Goal: Task Accomplishment & Management: Complete application form

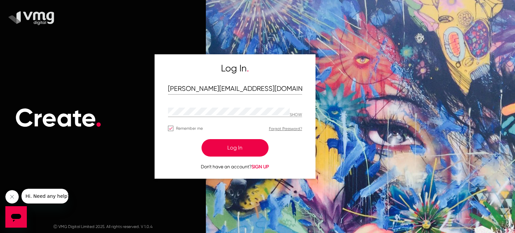
click at [219, 145] on button "Log In" at bounding box center [235, 147] width 67 height 17
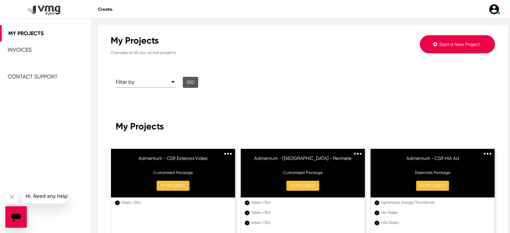
click at [433, 44] on button "Start a New Project" at bounding box center [457, 44] width 75 height 18
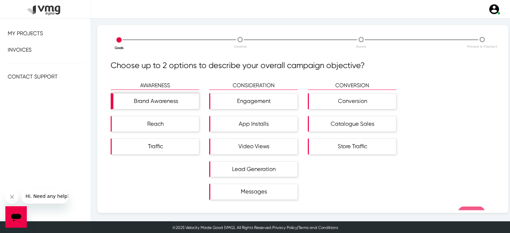
click at [155, 100] on div "Brand Awareness" at bounding box center [156, 101] width 86 height 15
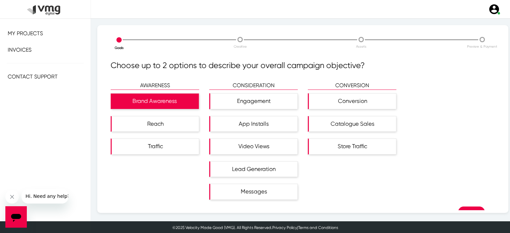
scroll to position [16, 0]
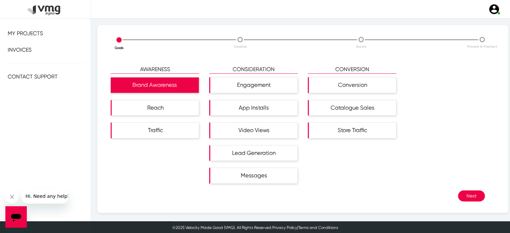
click at [462, 205] on div "Choose up to 2 options to describe your overall campaign objective? AWARENESS B…" at bounding box center [303, 134] width 384 height 151
click at [463, 208] on div "Choose up to 2 options to describe your overall campaign objective? AWARENESS B…" at bounding box center [303, 134] width 384 height 151
click at [276, 194] on div "Next" at bounding box center [298, 195] width 374 height 11
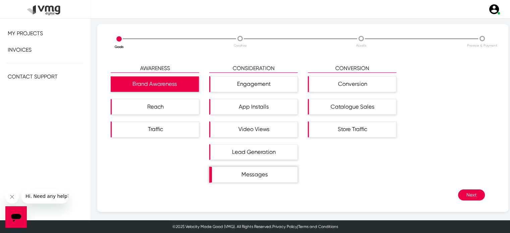
click at [240, 176] on div "Messages" at bounding box center [255, 174] width 86 height 15
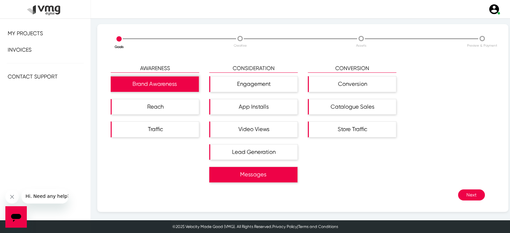
click at [160, 83] on div "Brand Awareness" at bounding box center [155, 83] width 88 height 15
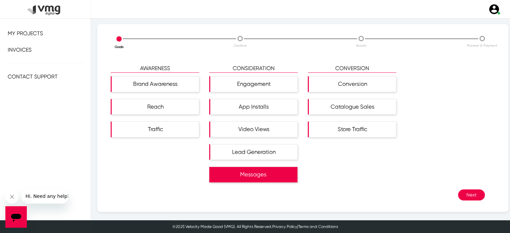
click at [461, 193] on button "Next" at bounding box center [471, 194] width 27 height 11
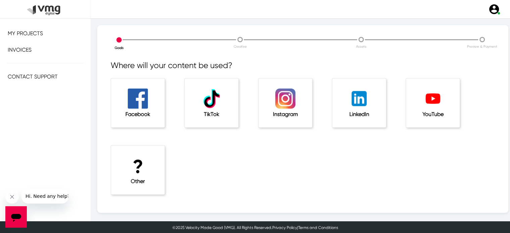
click at [137, 162] on h1 "?" at bounding box center [137, 167] width 27 height 22
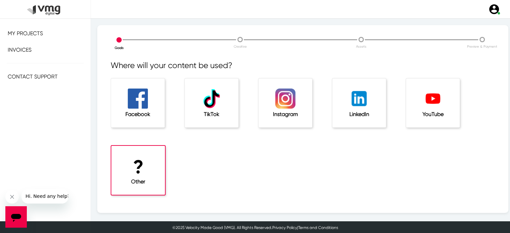
scroll to position [43, 0]
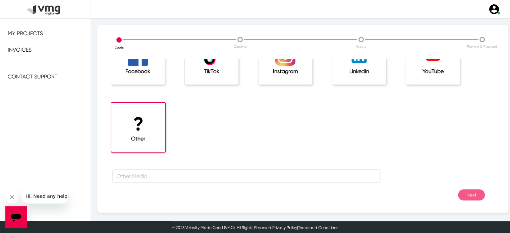
click at [137, 78] on div "Facebook" at bounding box center [138, 60] width 54 height 49
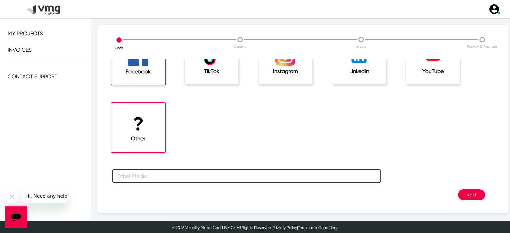
click at [334, 180] on input "text" at bounding box center [246, 175] width 268 height 13
type input "Email"
click at [462, 196] on button "Next" at bounding box center [471, 194] width 27 height 11
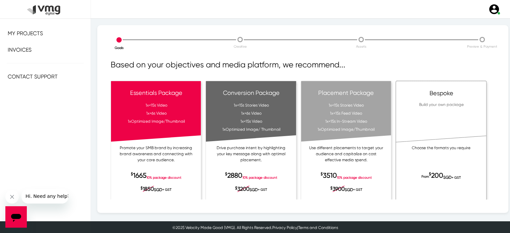
scroll to position [23, 0]
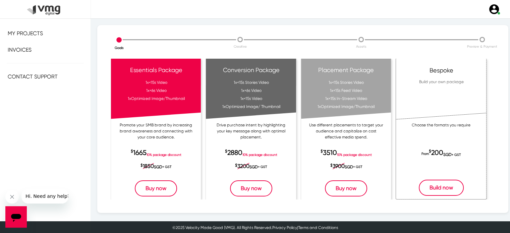
click at [430, 190] on button "Build now" at bounding box center [441, 188] width 45 height 16
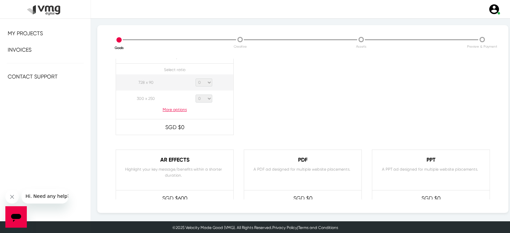
scroll to position [518, 0]
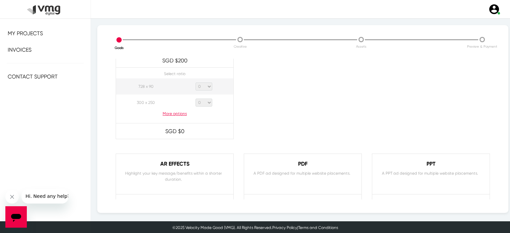
click at [171, 111] on p "More options" at bounding box center [174, 114] width 117 height 6
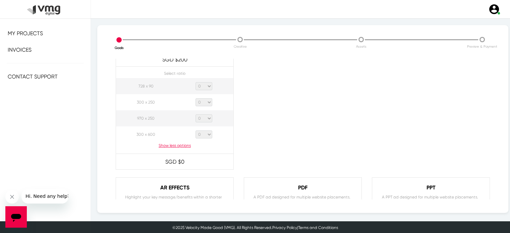
scroll to position [528, 0]
click at [168, 145] on p "Show less options" at bounding box center [174, 143] width 117 height 6
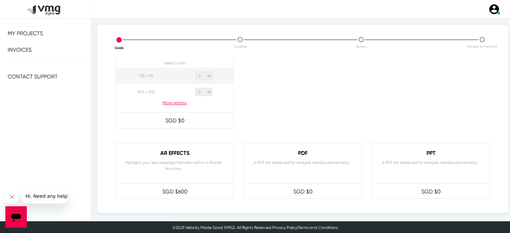
click at [175, 101] on p "More options" at bounding box center [174, 103] width 117 height 6
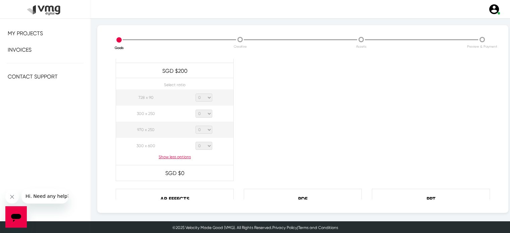
scroll to position [515, 0]
click at [207, 114] on select "0 1 2 3 4 5 6 7 8 9 10 11 12 13 14 15 16 17 18 19 20" at bounding box center [203, 114] width 17 height 8
select select "5"
click at [195, 110] on select "0 1 2 3 4 5 6 7 8 9 10 11 12 13 14 15 16 17 18 19 20" at bounding box center [203, 114] width 17 height 8
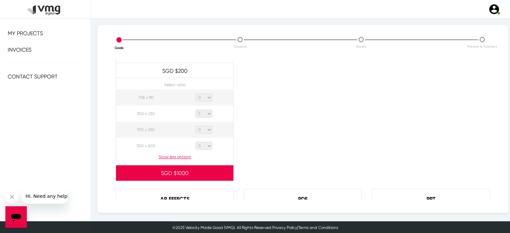
click at [207, 128] on select "0 1 2 3 4 5 6 7 8 9 10 11 12 13 14 15 16 17 18 19 20" at bounding box center [203, 130] width 17 height 8
select select "5"
click at [195, 126] on select "0 1 2 3 4 5 6 7 8 9 10 11 12 13 14 15 16 17 18 19 20" at bounding box center [203, 130] width 17 height 8
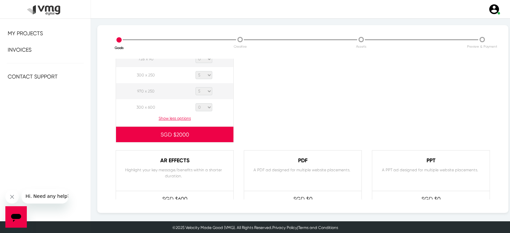
scroll to position [666, 0]
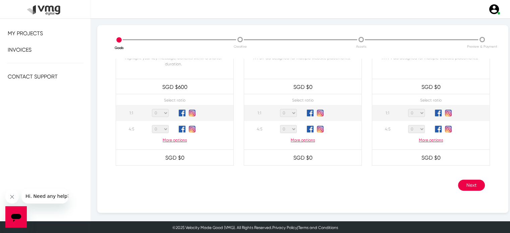
click at [462, 183] on button "Next" at bounding box center [471, 185] width 27 height 11
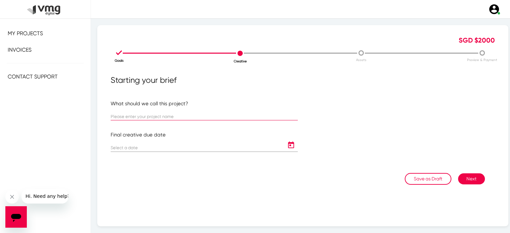
click at [173, 115] on input "text" at bounding box center [204, 116] width 187 height 5
type input "HSBC - Static Image 10X - [DATE]"
click at [288, 146] on icon "Open calendar" at bounding box center [291, 144] width 6 height 7
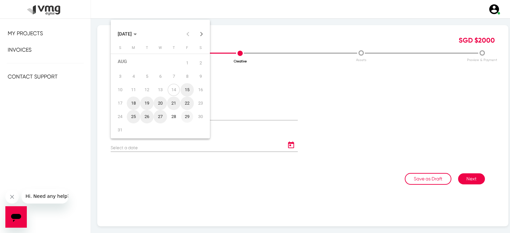
click at [186, 120] on div "29" at bounding box center [187, 117] width 12 height 12
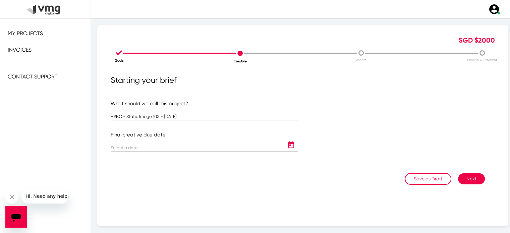
type input "[DATE]"
click at [467, 178] on button "Next" at bounding box center [471, 178] width 27 height 11
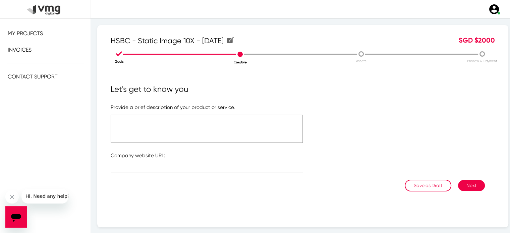
click at [194, 120] on textarea at bounding box center [207, 129] width 192 height 28
click at [149, 166] on input "text" at bounding box center [207, 168] width 192 height 5
paste input "[URL][DOMAIN_NAME]"
type input "[URL][DOMAIN_NAME]"
click at [146, 120] on textarea at bounding box center [207, 129] width 192 height 28
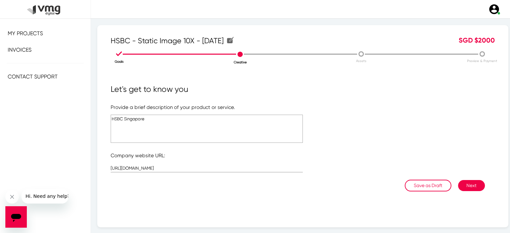
type textarea "HSBC Singapore"
click at [466, 183] on button "Next" at bounding box center [471, 185] width 27 height 11
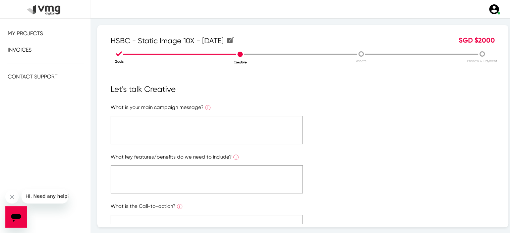
click at [132, 128] on textarea at bounding box center [207, 130] width 192 height 28
click at [149, 117] on textarea "5x - Social Images similar to the images we've done previously 5x - EDM Masthea…" at bounding box center [207, 130] width 192 height 28
click at [240, 121] on textarea "5x - Social Images (similar to the images we've done previously 5x - EDM Masthe…" at bounding box center [207, 130] width 192 height 28
drag, startPoint x: 239, startPoint y: 121, endPoint x: 150, endPoint y: 121, distance: 89.9
click at [150, 121] on textarea "5x - Social Images (similar to the images we've done previously) 5x - EDM Masth…" at bounding box center [207, 130] width 192 height 28
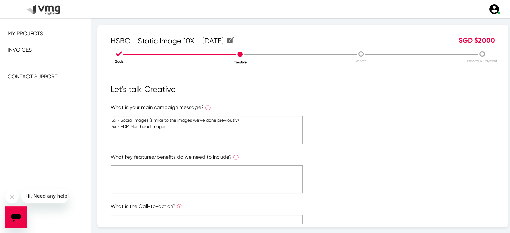
click at [174, 128] on textarea "5x - Social Images (similar to the images we've done previously) 5x - EDM Masth…" at bounding box center [207, 130] width 192 height 28
paste textarea "(similar to the images we've done previously)"
click at [151, 138] on textarea "5x - Social Images (similar to the images we've done previously) 5x - EDM Masth…" at bounding box center [207, 130] width 192 height 28
click at [265, 129] on textarea "5x - Social Images (similar to the images we've done previously) 5x - EDM Masth…" at bounding box center [207, 130] width 192 height 28
paste textarea "(similar to the images we've done previously)"
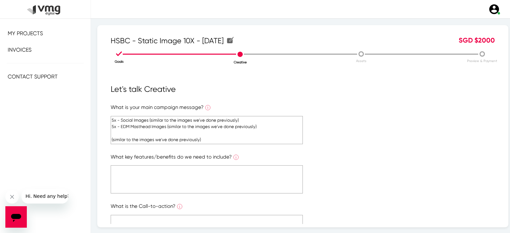
drag, startPoint x: 209, startPoint y: 136, endPoint x: 105, endPoint y: 138, distance: 104.3
click at [105, 138] on div "HSBC - Static Image 10X - [DATE] HSBC - Static Image 10X - [DATE] SGD $ 2000 Go…" at bounding box center [302, 126] width 411 height 202
paste textarea "For the new images, similar guidance, let’s have them generic, nothing overtly …"
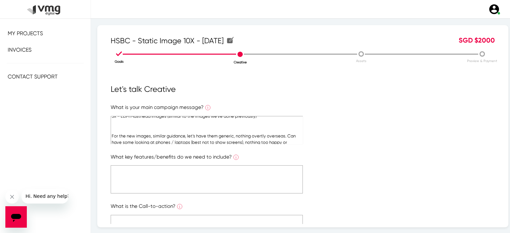
scroll to position [10, 0]
click at [135, 129] on textarea "5x - Social Images (similar to the images we've done previously) 5x - EDM Masth…" at bounding box center [207, 130] width 192 height 28
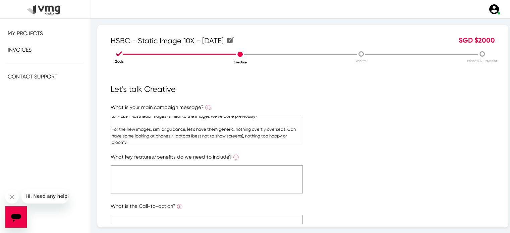
scroll to position [13, 0]
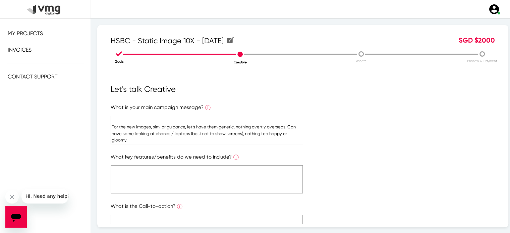
click at [284, 126] on textarea "5x - Social Images (similar to the images we've done previously) 5x - EDM Masth…" at bounding box center [207, 130] width 192 height 28
click at [248, 139] on textarea "5x - Social Images (similar to the images we've done previously) 5x - EDM Masth…" at bounding box center [207, 130] width 192 height 28
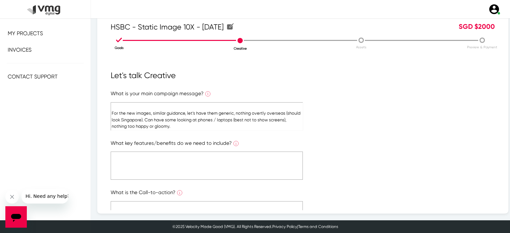
type textarea "5x - Social Images (similar to the images we've done previously) 5x - EDM Masth…"
click at [182, 159] on textarea at bounding box center [207, 166] width 192 height 28
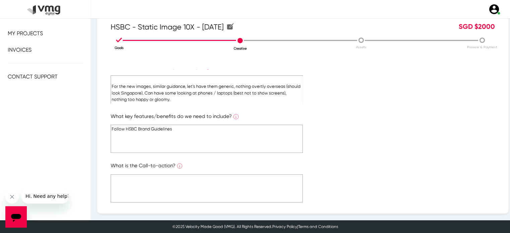
scroll to position [40, 0]
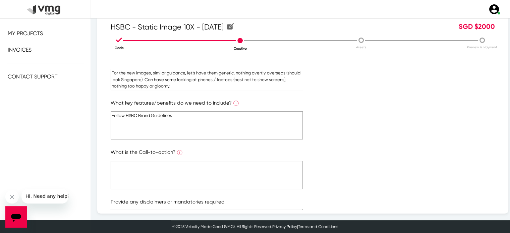
type textarea "Follow HSBC Brand Guidelines"
click at [161, 175] on textarea at bounding box center [207, 175] width 192 height 28
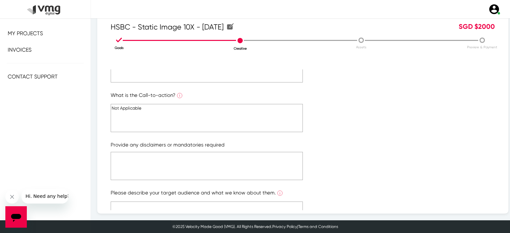
scroll to position [98, 0]
type textarea "Not Applicable"
click at [160, 164] on textarea at bounding box center [207, 166] width 192 height 28
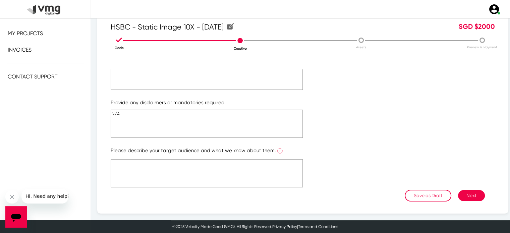
type textarea "N/A"
click at [160, 164] on textarea at bounding box center [207, 173] width 192 height 28
type textarea "HSBC Customers"
click at [459, 197] on button "Next" at bounding box center [471, 195] width 27 height 11
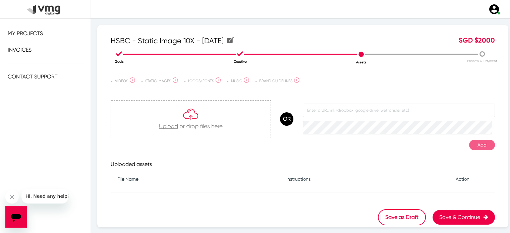
scroll to position [14, 0]
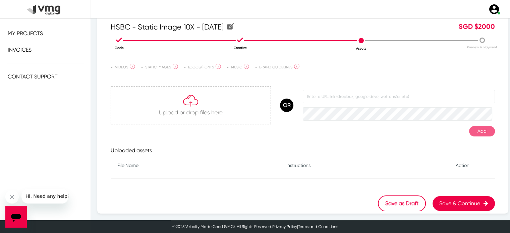
click at [167, 112] on div at bounding box center [191, 105] width 160 height 37
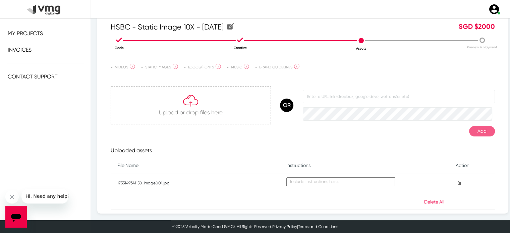
click at [169, 112] on div at bounding box center [191, 105] width 160 height 37
click at [290, 181] on textarea at bounding box center [340, 181] width 109 height 9
type textarea "Sample 1"
type textarea "Sample 2"
click at [405, 173] on td "Sample 1" at bounding box center [364, 182] width 169 height 19
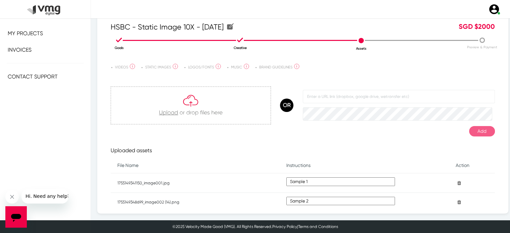
scroll to position [75, 0]
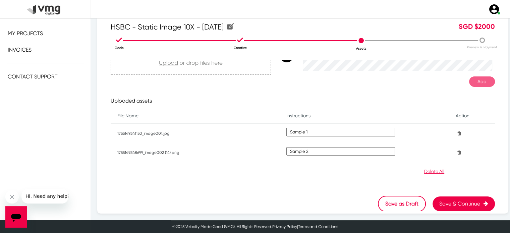
click at [444, 202] on button "Save & Continue" at bounding box center [464, 203] width 62 height 15
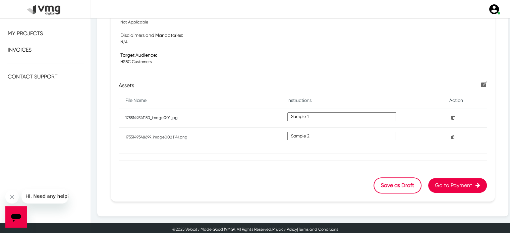
scroll to position [266, 0]
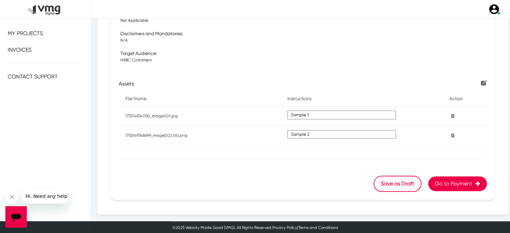
click at [438, 184] on button "Go to Payment" at bounding box center [457, 183] width 59 height 15
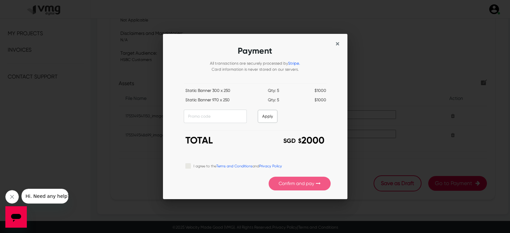
scroll to position [0, 0]
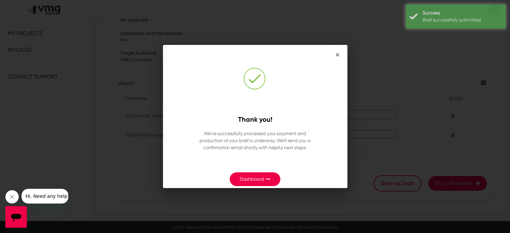
click at [267, 177] on icon "button" at bounding box center [268, 179] width 5 height 5
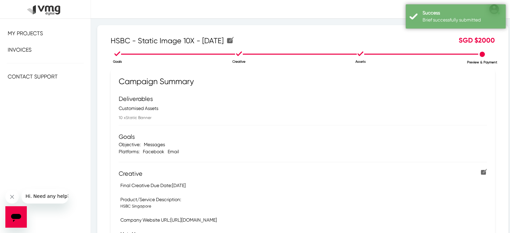
scroll to position [266, 0]
